Goal: Transaction & Acquisition: Book appointment/travel/reservation

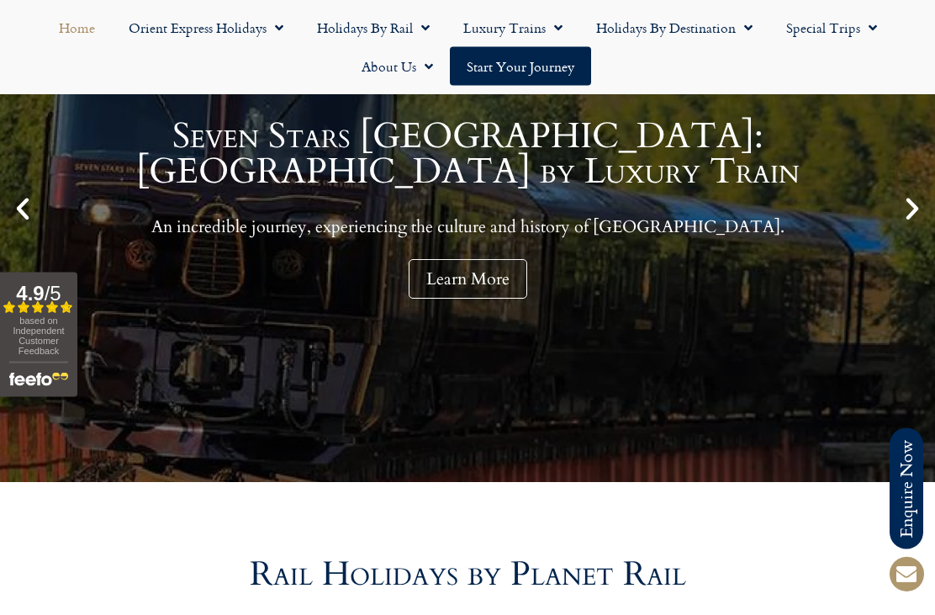
scroll to position [305, 0]
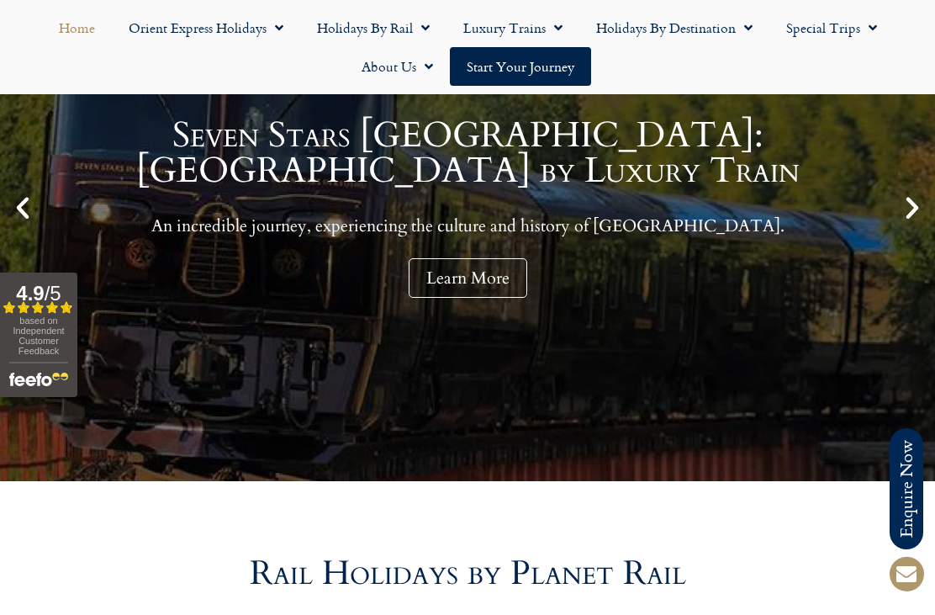
click at [362, 29] on link "Holidays by Rail" at bounding box center [373, 27] width 146 height 39
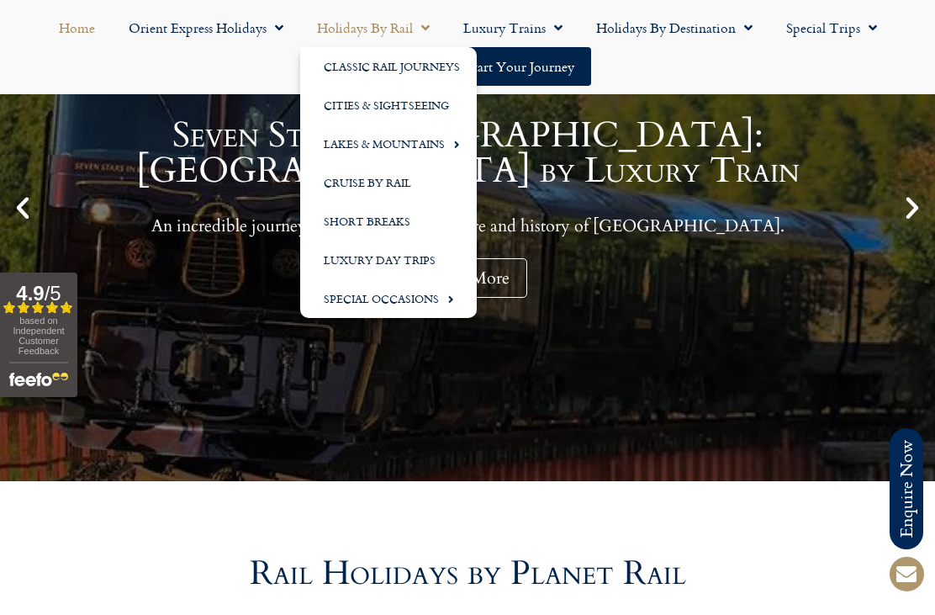
click at [381, 296] on link "Special Occasions" at bounding box center [388, 298] width 177 height 39
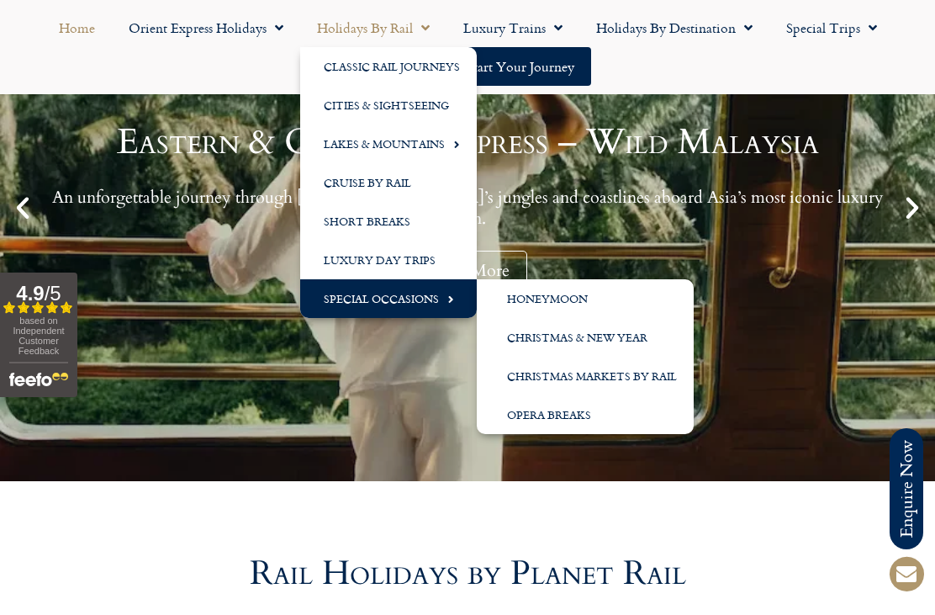
click at [527, 337] on link "Christmas & New Year" at bounding box center [585, 337] width 217 height 39
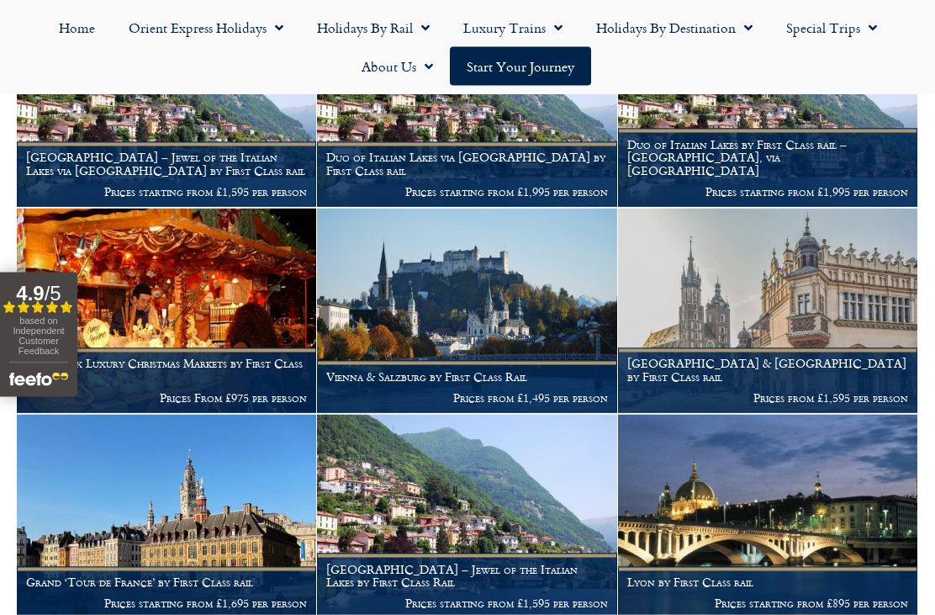
scroll to position [544, 0]
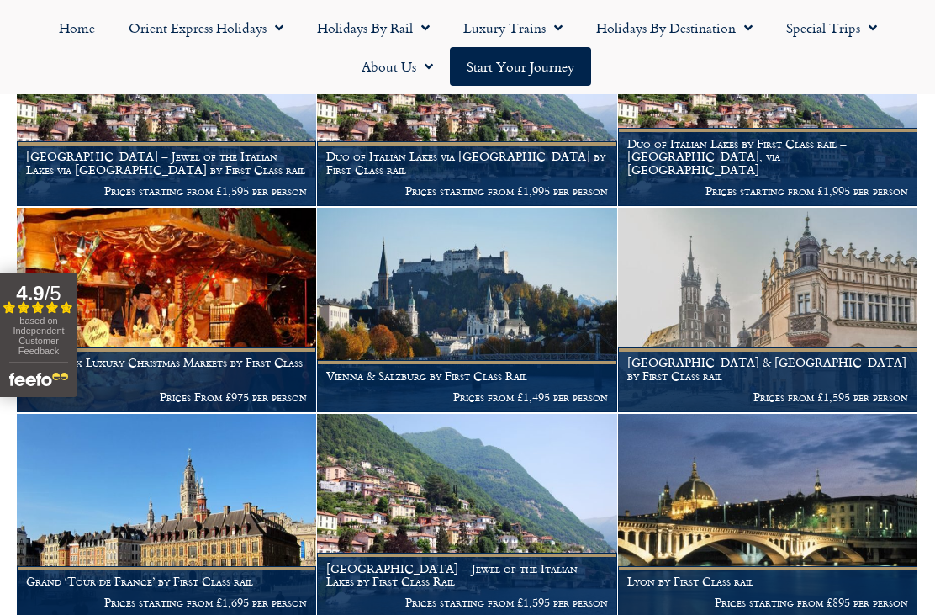
click at [430, 275] on img at bounding box center [466, 310] width 299 height 204
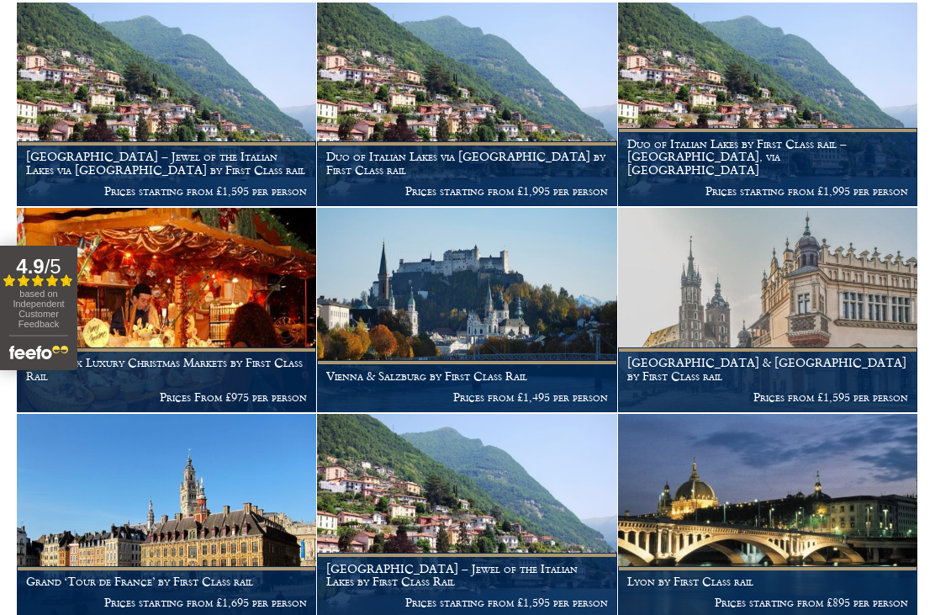
scroll to position [598, 0]
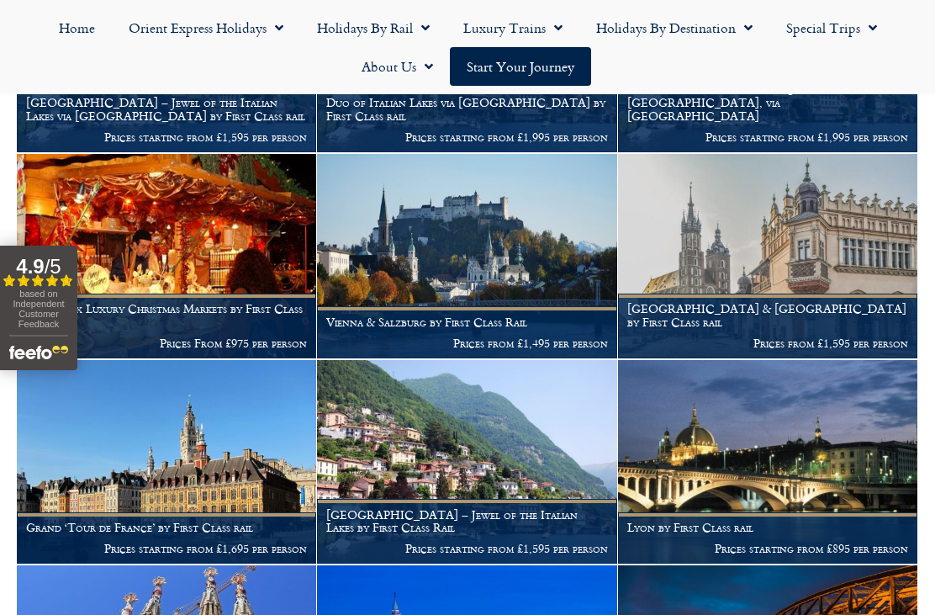
click at [407, 414] on img at bounding box center [466, 462] width 299 height 204
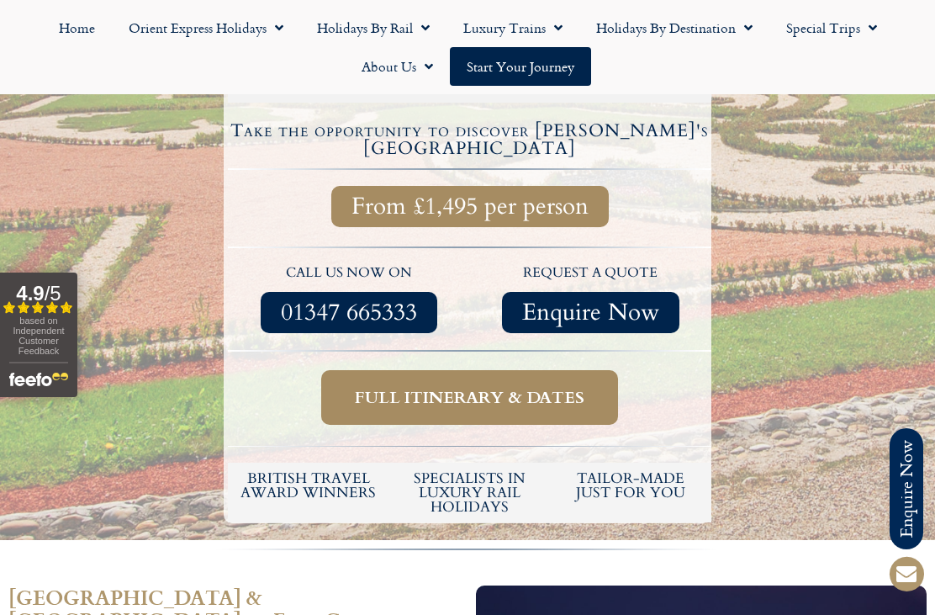
scroll to position [647, 0]
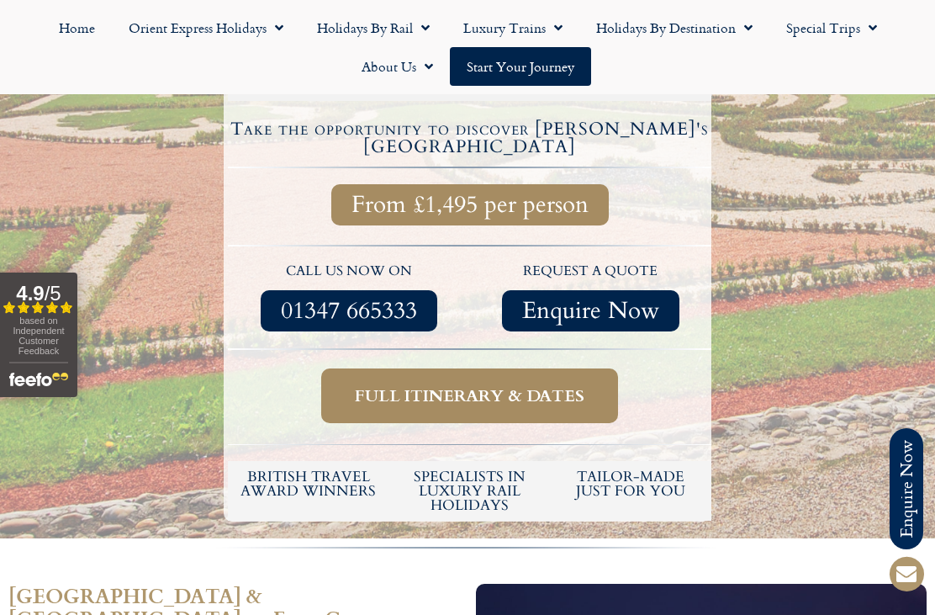
click at [378, 385] on span "Full itinerary & dates" at bounding box center [470, 395] width 230 height 21
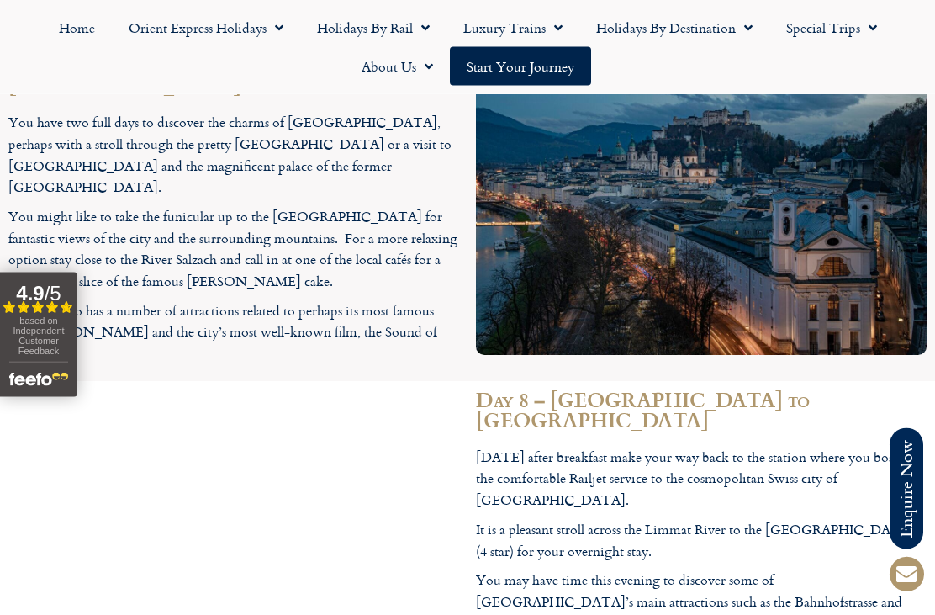
scroll to position [3384, 0]
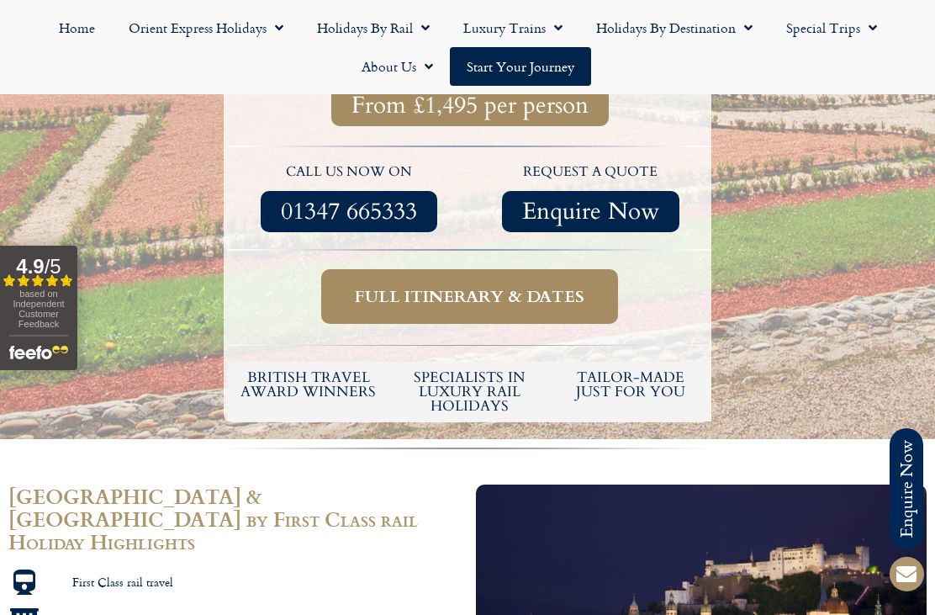
scroll to position [700, 0]
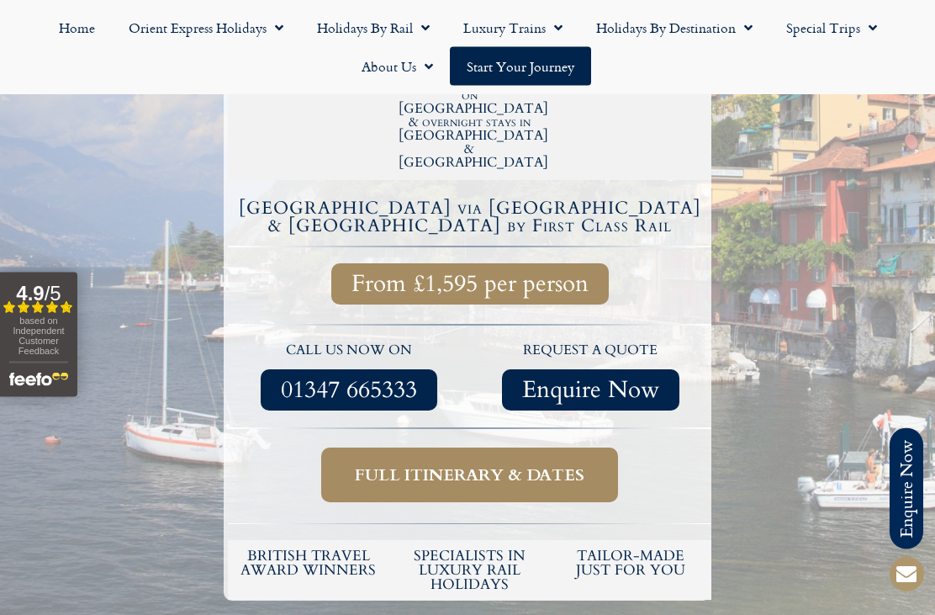
scroll to position [545, 0]
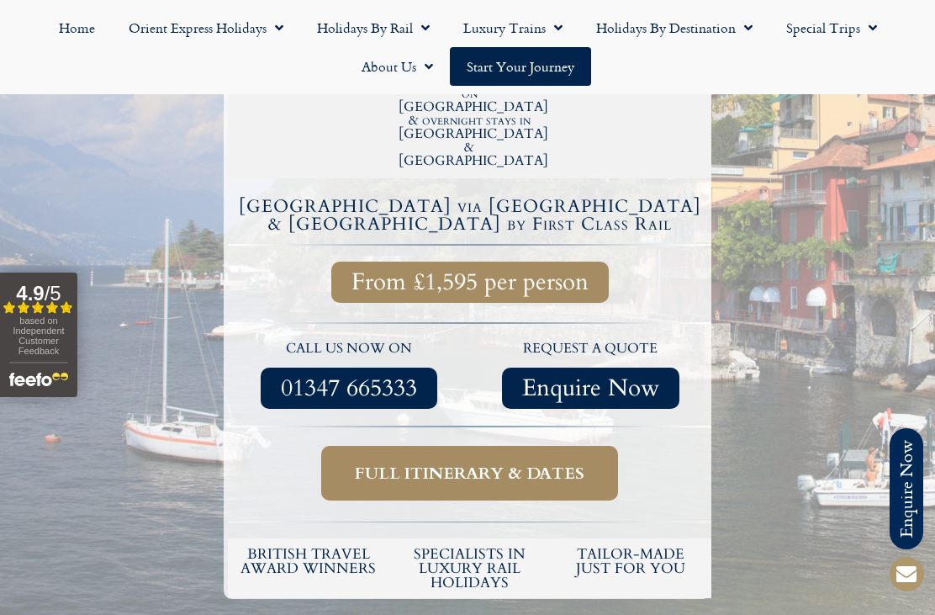
click at [397, 462] on span "Full itinerary & dates" at bounding box center [470, 472] width 230 height 21
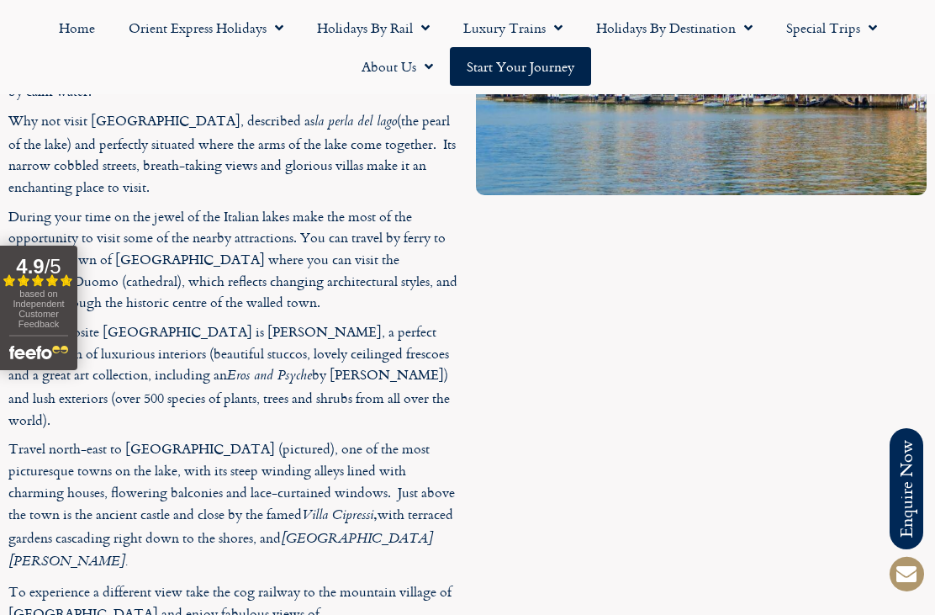
scroll to position [3136, 0]
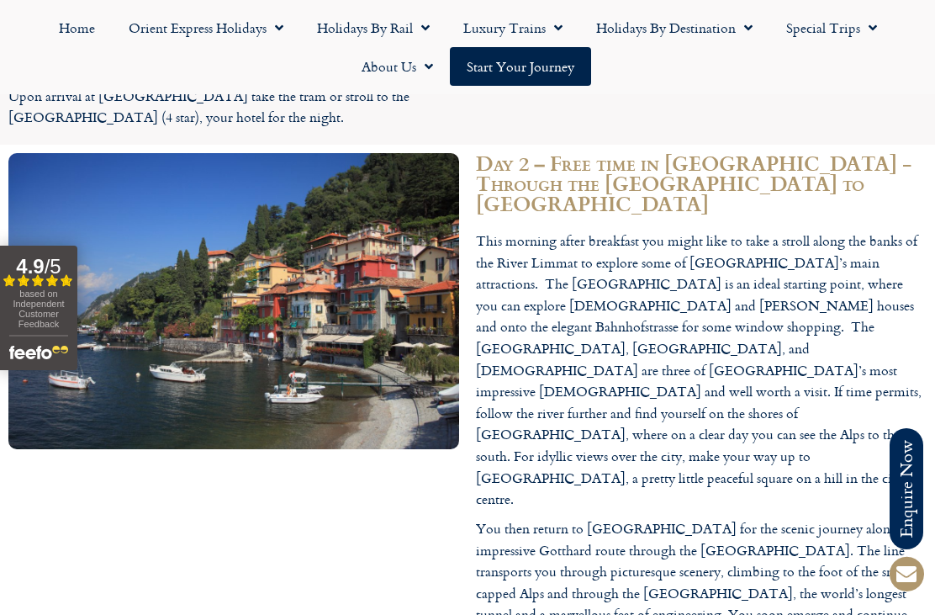
scroll to position [2159, 0]
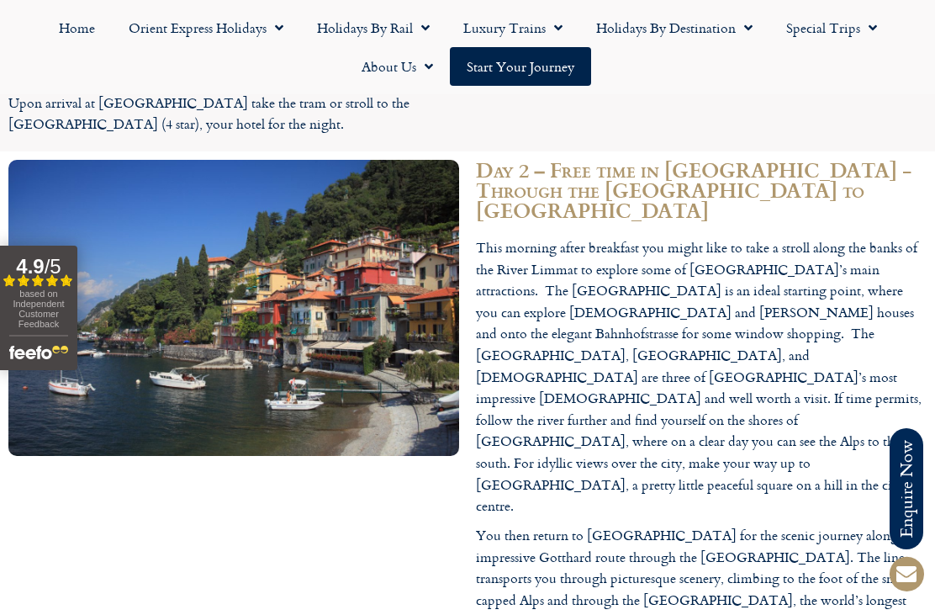
click at [341, 24] on link "Holidays by Rail" at bounding box center [373, 27] width 146 height 39
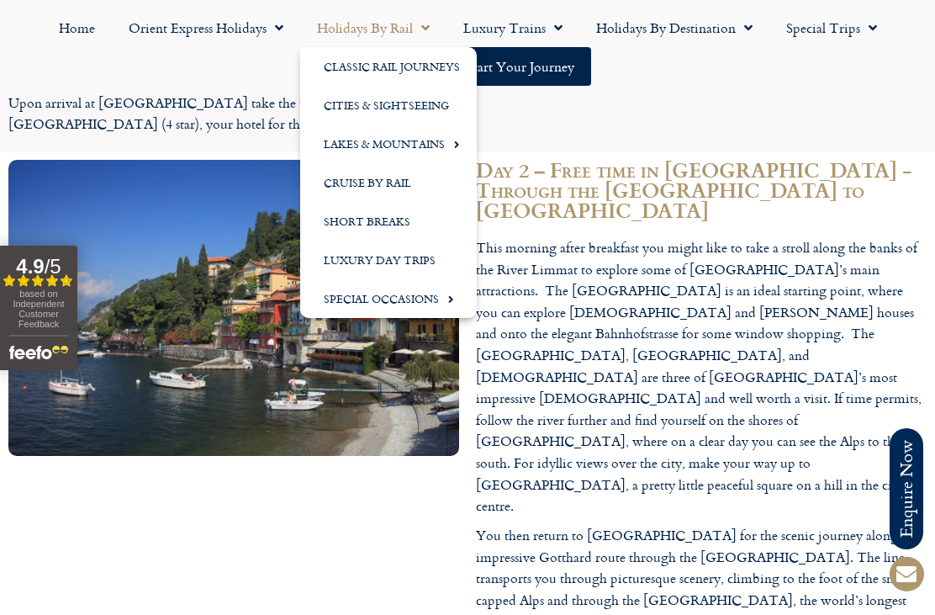
click at [369, 293] on link "Special Occasions" at bounding box center [388, 298] width 177 height 39
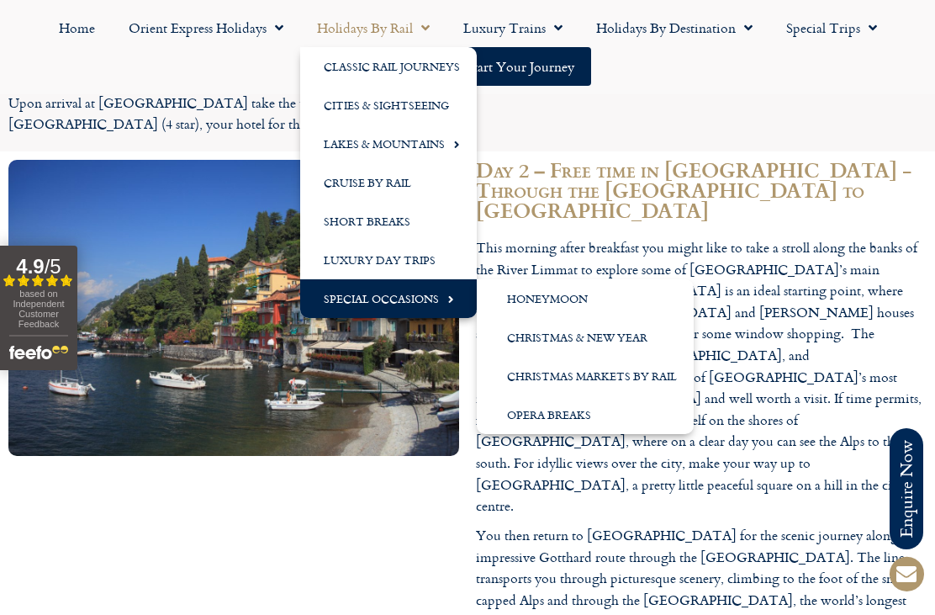
click at [531, 336] on link "Christmas & New Year" at bounding box center [585, 337] width 217 height 39
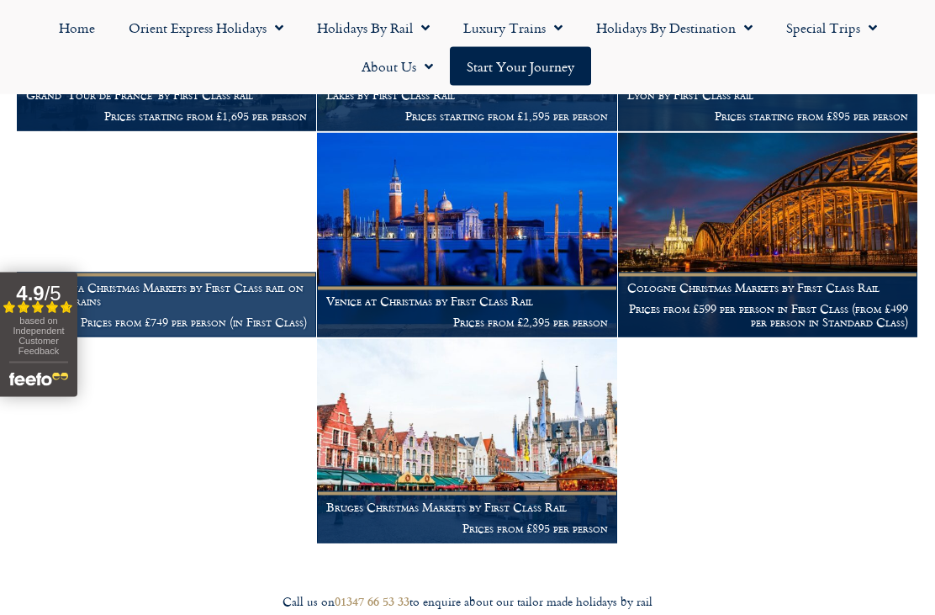
scroll to position [1031, 0]
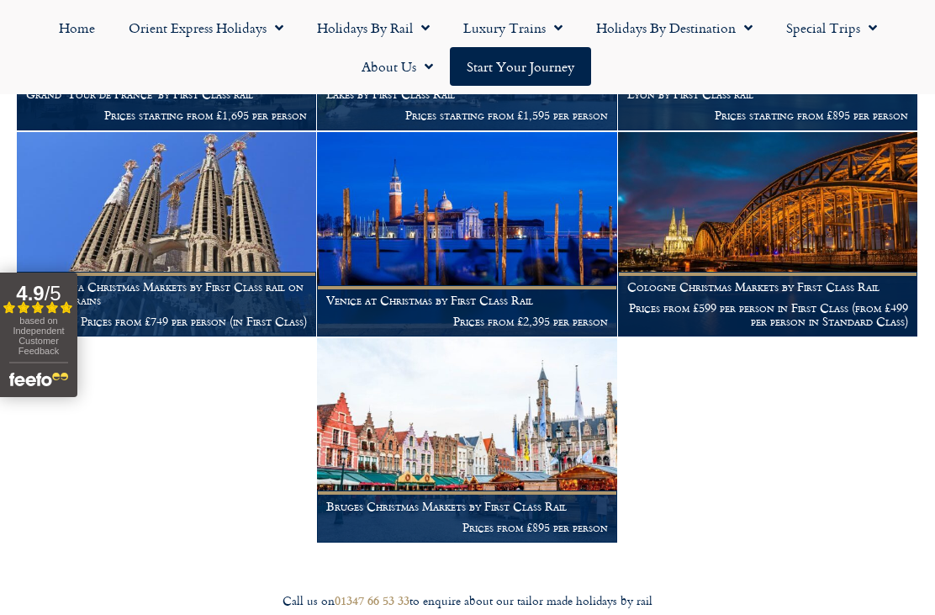
click at [424, 235] on img at bounding box center [466, 234] width 299 height 204
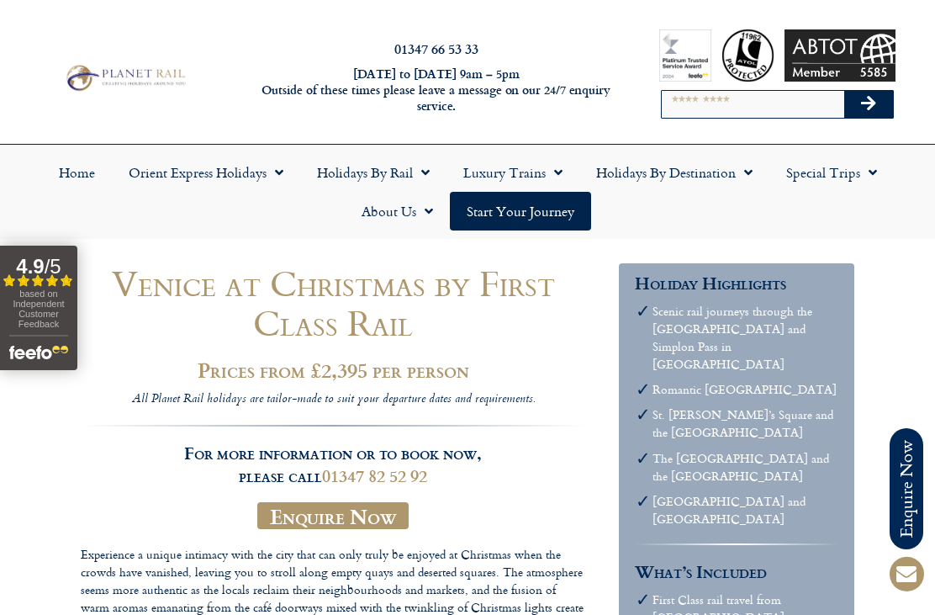
click at [514, 219] on link "Start your Journey" at bounding box center [520, 211] width 141 height 39
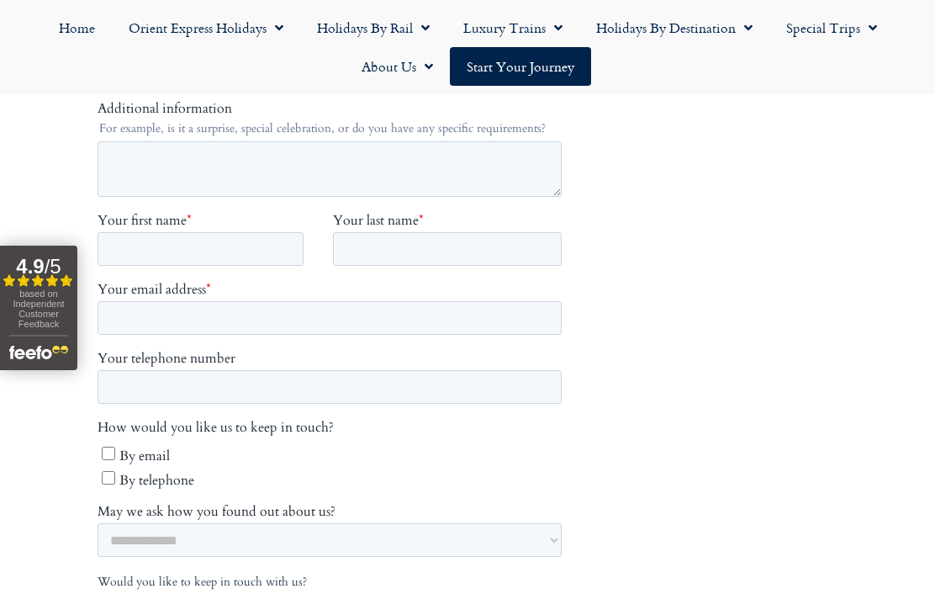
scroll to position [652, 0]
click at [513, 24] on link "Luxury Trains" at bounding box center [512, 27] width 133 height 39
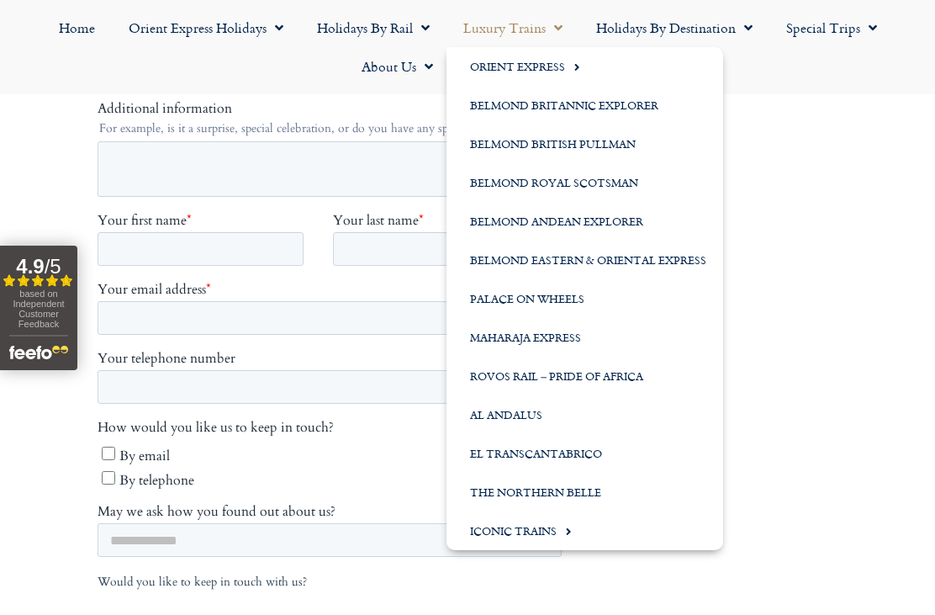
click at [538, 184] on link "Belmond Royal Scotsman" at bounding box center [584, 182] width 277 height 39
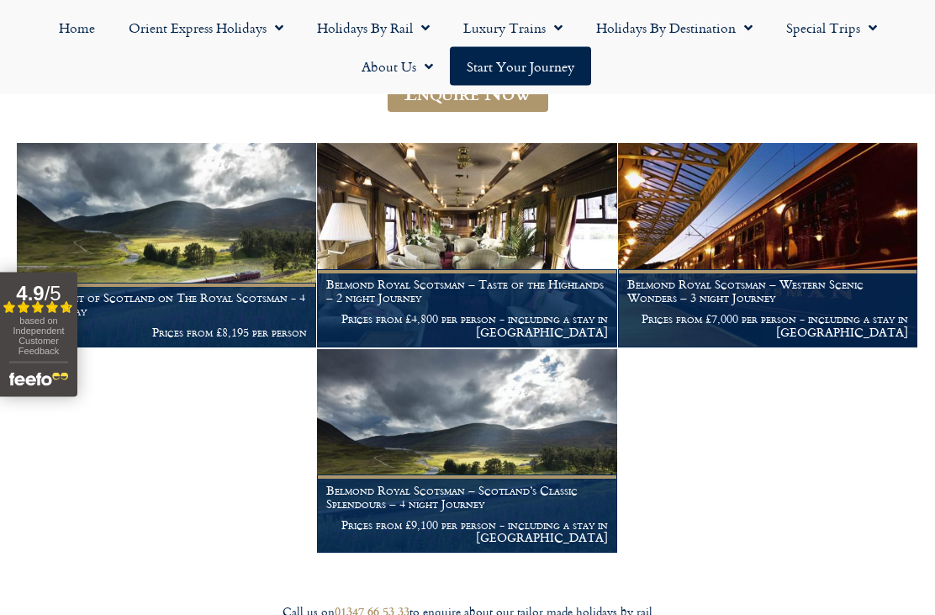
scroll to position [278, 0]
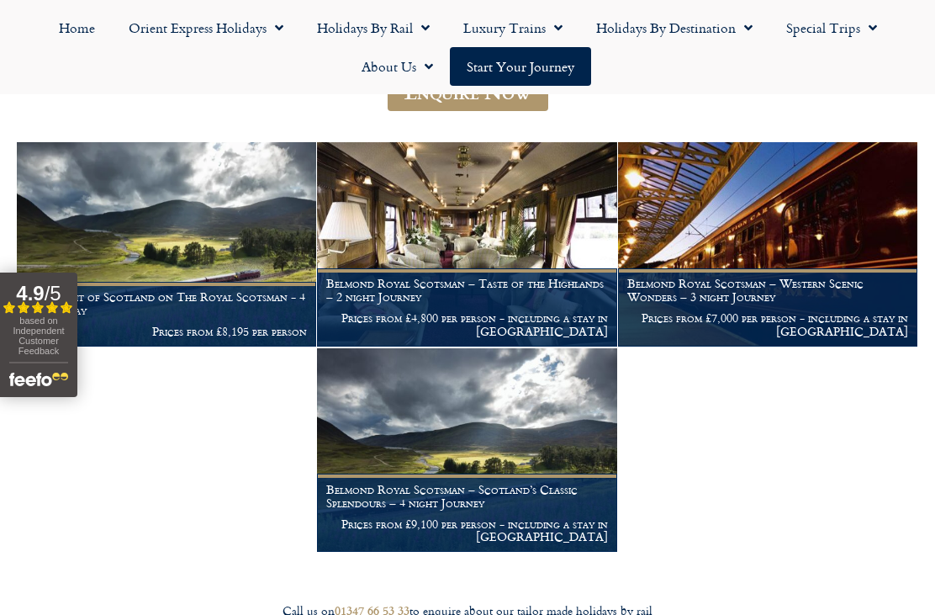
click at [212, 23] on link "Orient Express Holidays" at bounding box center [206, 27] width 188 height 39
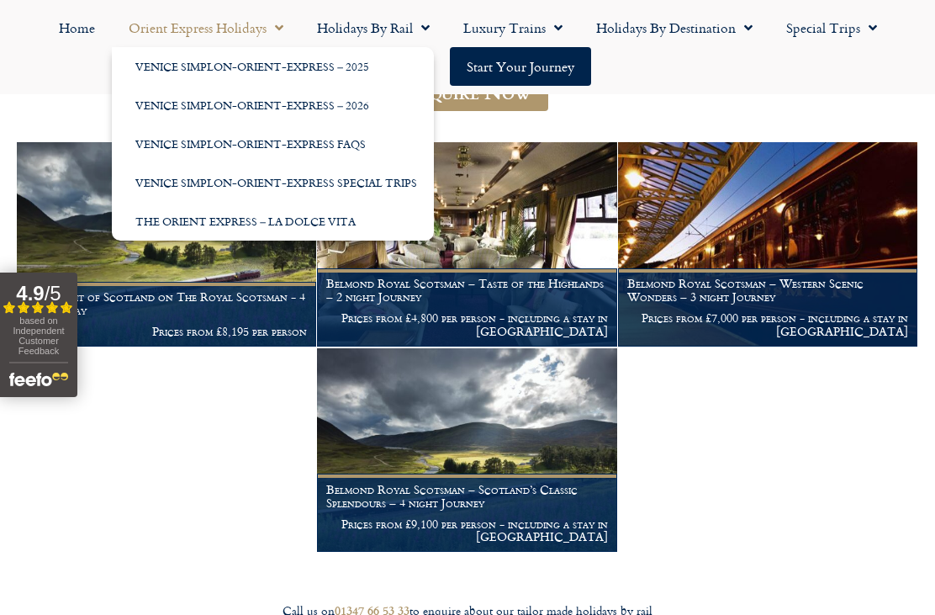
click at [277, 38] on span "Menu" at bounding box center [275, 28] width 17 height 30
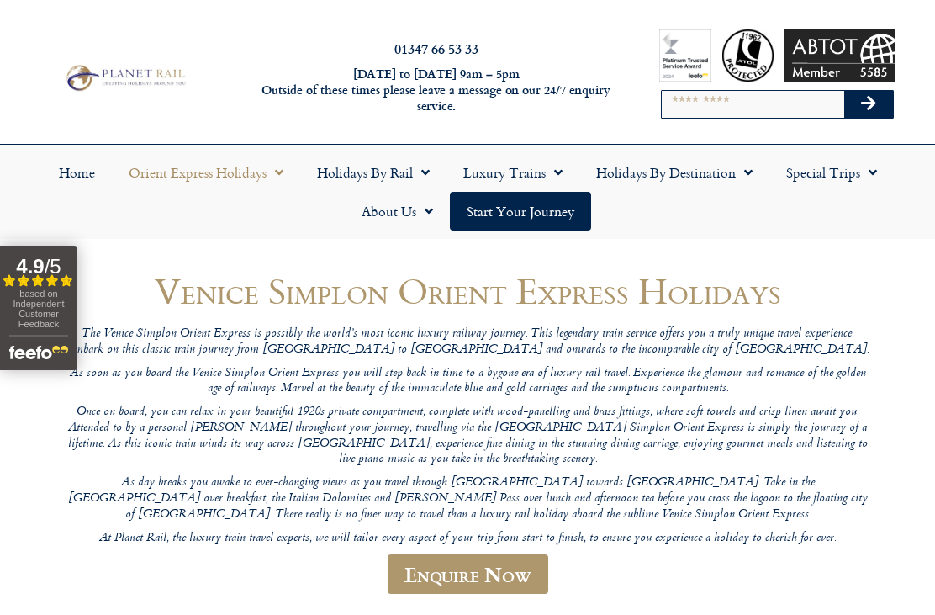
click at [340, 185] on link "Holidays by Rail" at bounding box center [373, 172] width 146 height 39
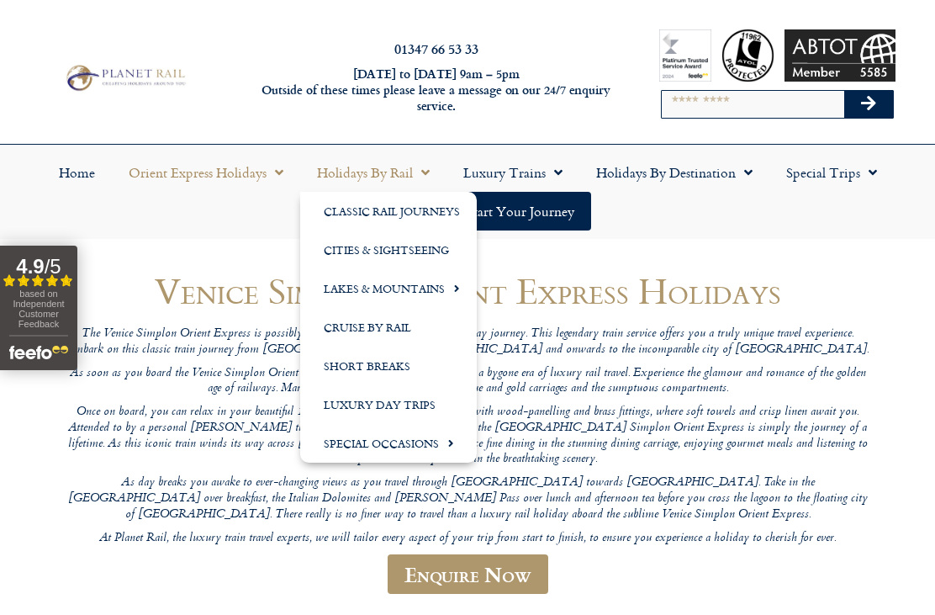
click at [343, 166] on link "Holidays by Rail" at bounding box center [373, 172] width 146 height 39
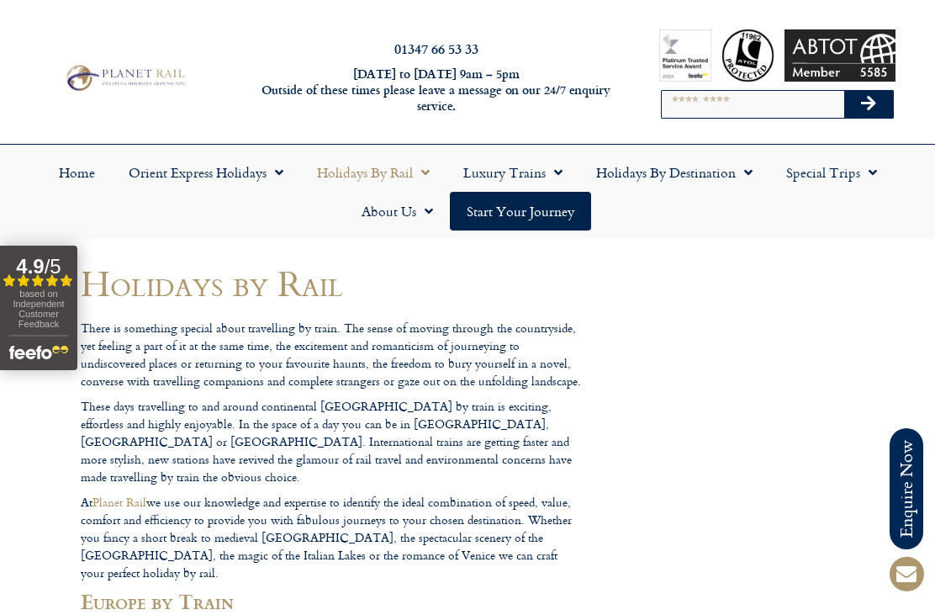
click at [347, 174] on link "Holidays by Rail" at bounding box center [373, 172] width 146 height 39
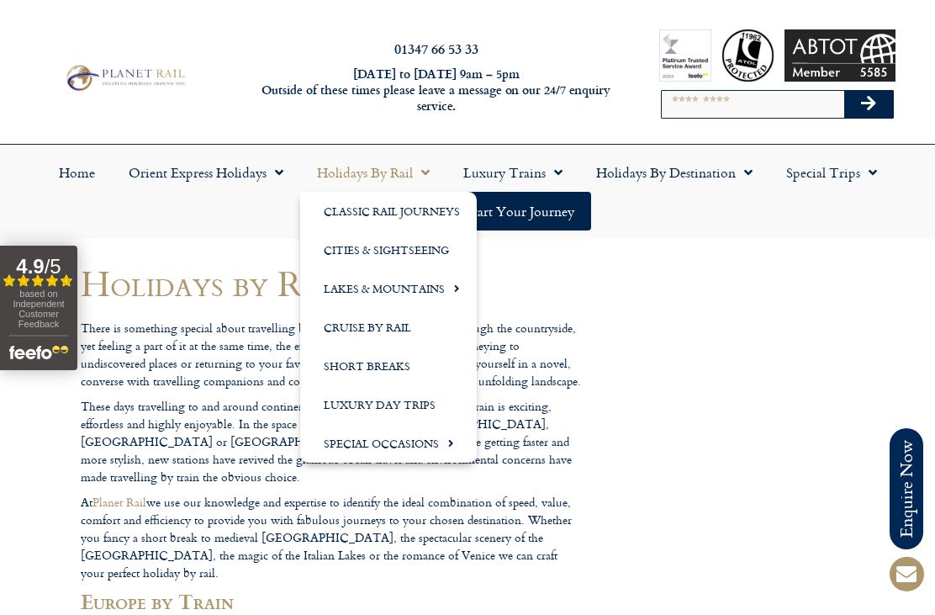
click at [364, 447] on link "Special Occasions" at bounding box center [388, 443] width 177 height 39
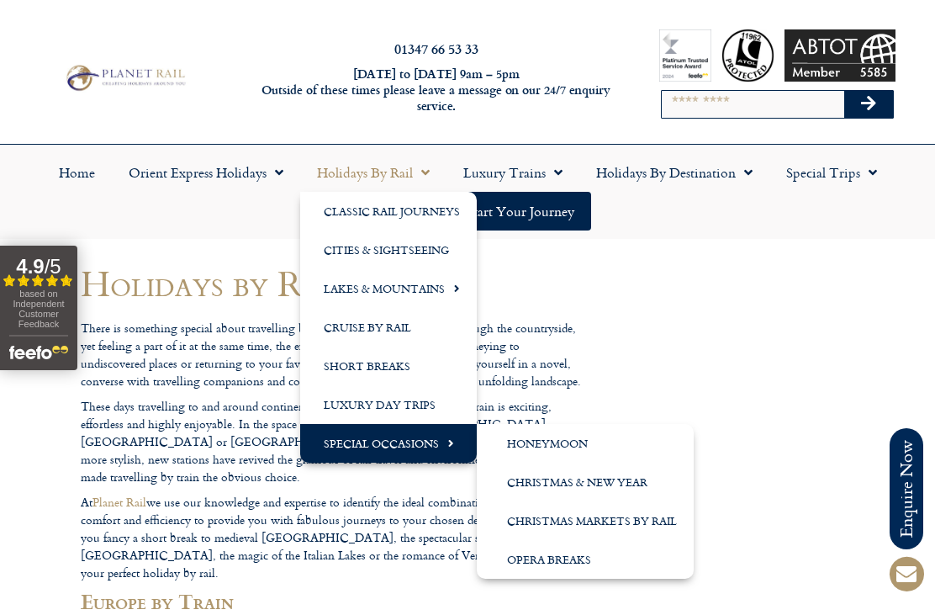
click at [568, 476] on link "Christmas & New Year" at bounding box center [585, 481] width 217 height 39
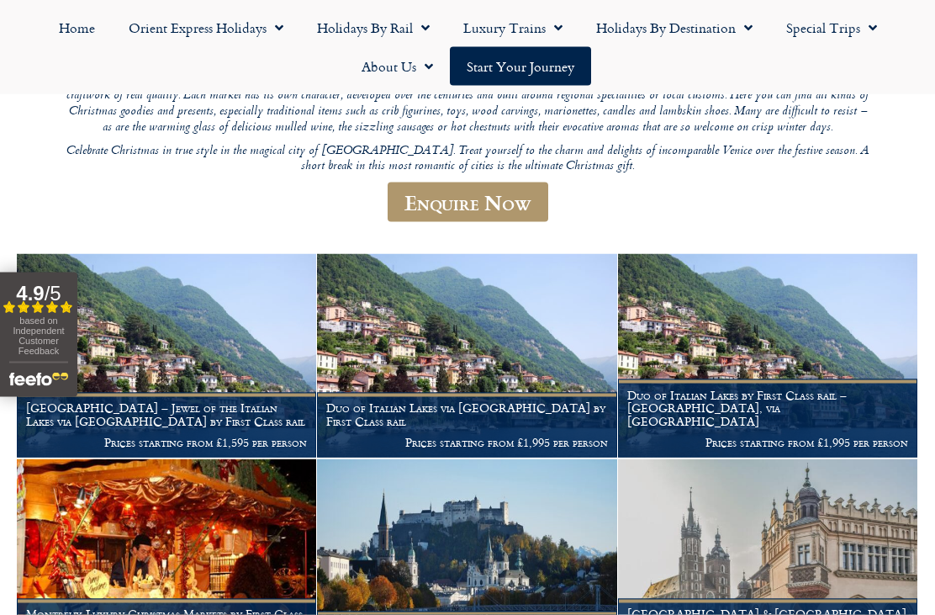
scroll to position [294, 0]
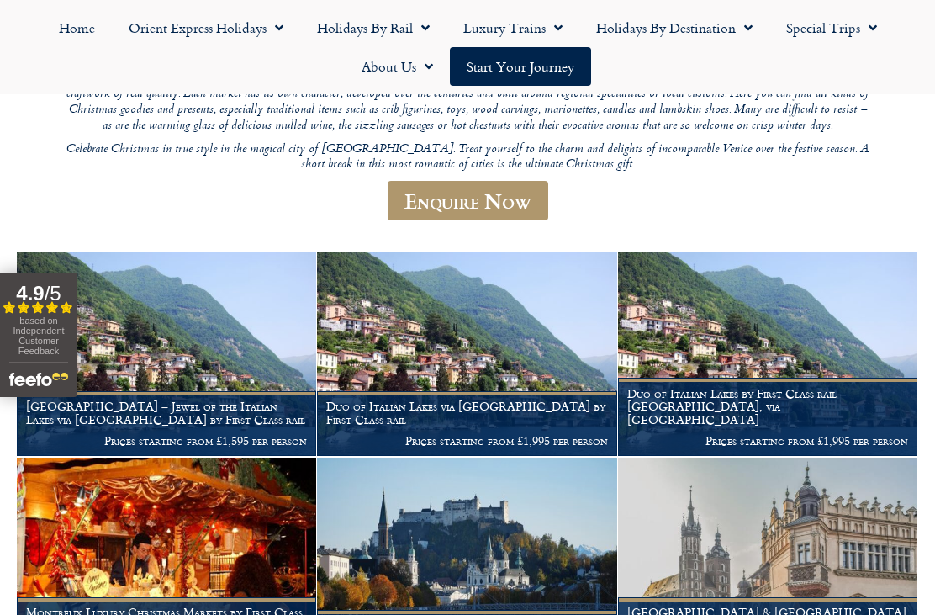
click at [203, 366] on img at bounding box center [166, 354] width 299 height 204
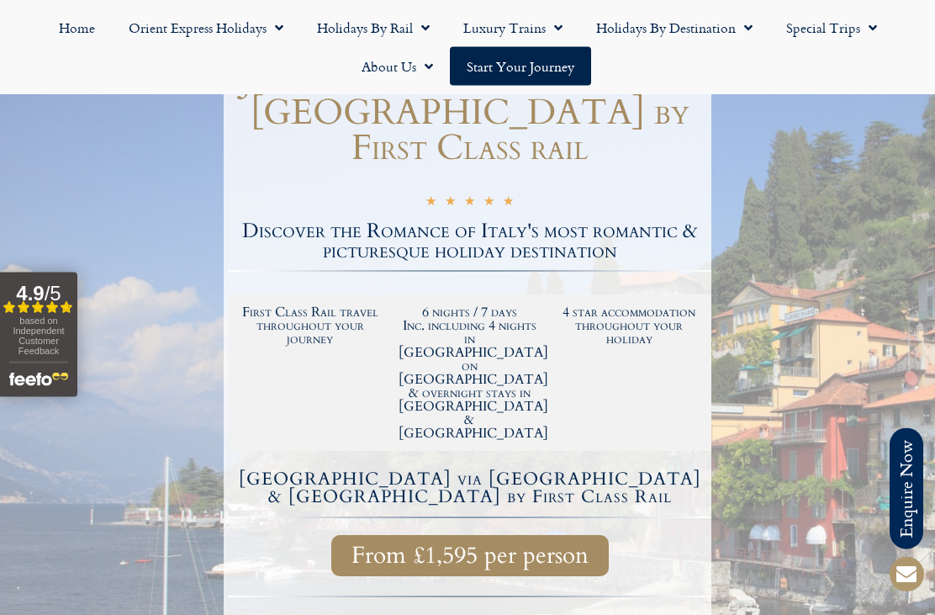
scroll to position [272, 0]
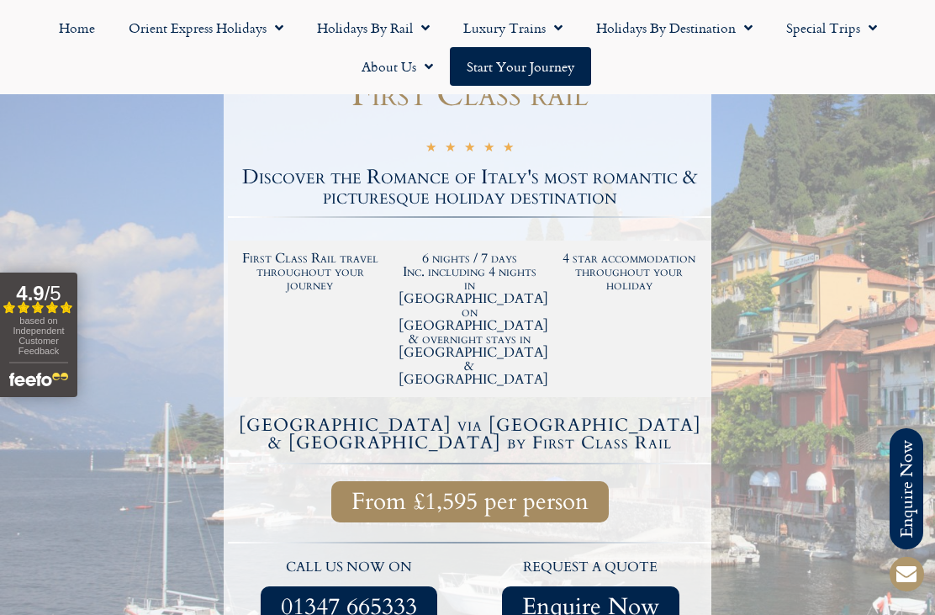
scroll to position [325, 0]
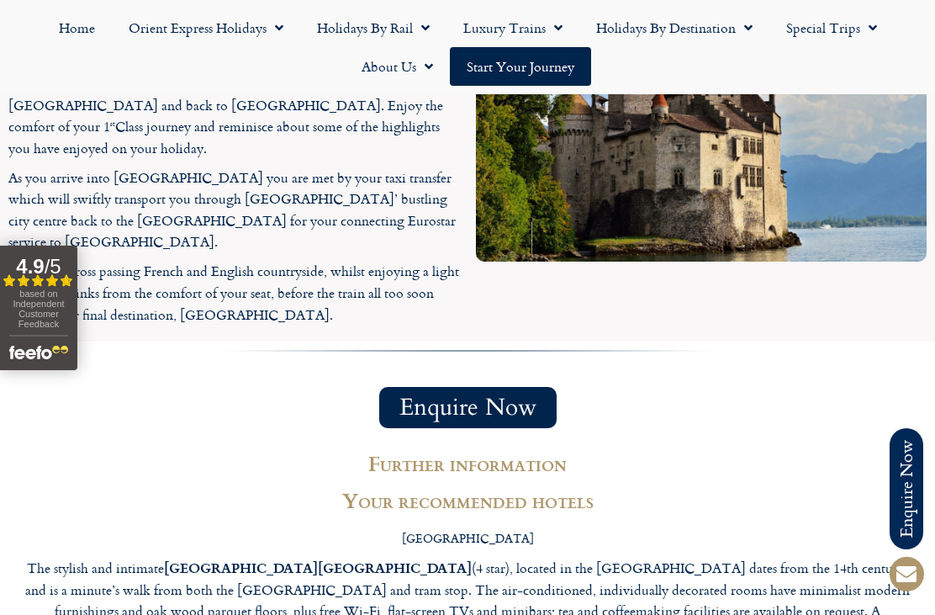
scroll to position [4564, 0]
